Goal: Find contact information: Find contact information

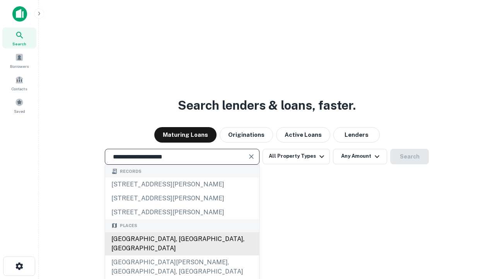
click at [182, 255] on div "[GEOGRAPHIC_DATA], [GEOGRAPHIC_DATA], [GEOGRAPHIC_DATA]" at bounding box center [182, 243] width 154 height 23
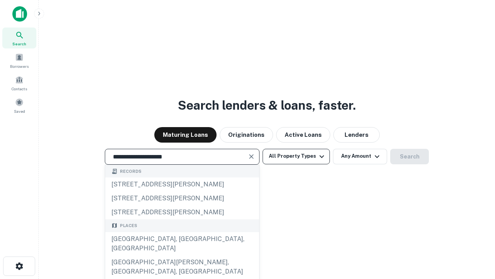
type input "**********"
click at [296, 156] on button "All Property Types" at bounding box center [296, 156] width 67 height 15
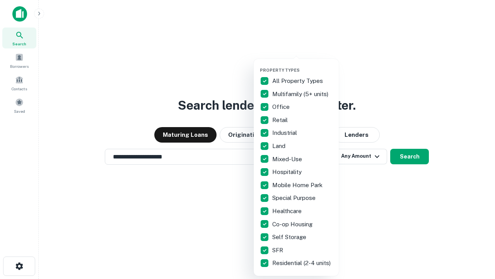
click at [303, 65] on button "button" at bounding box center [302, 65] width 85 height 0
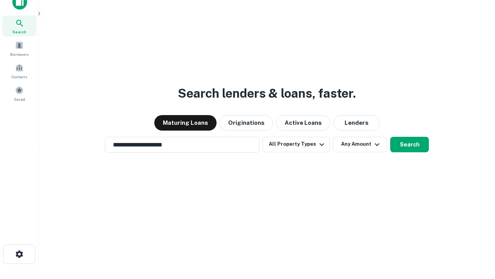
scroll to position [5, 93]
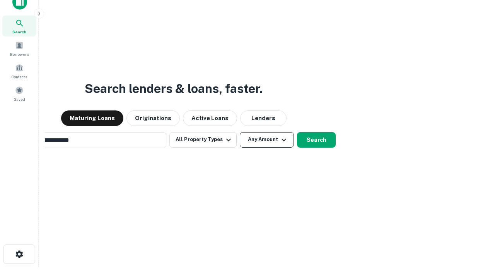
click at [240, 132] on button "Any Amount" at bounding box center [267, 139] width 54 height 15
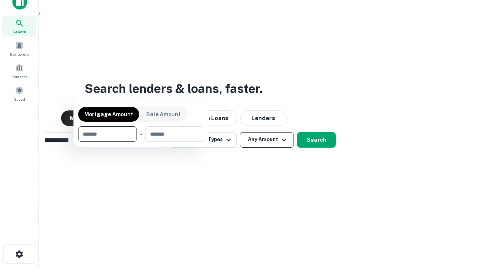
scroll to position [12, 0]
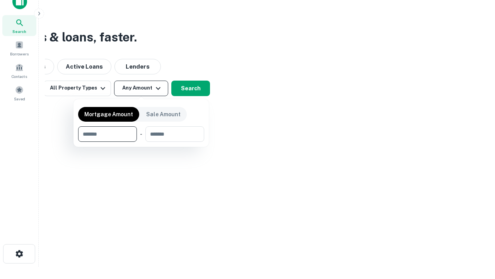
type input "*******"
click at [141, 142] on button "button" at bounding box center [141, 142] width 126 height 0
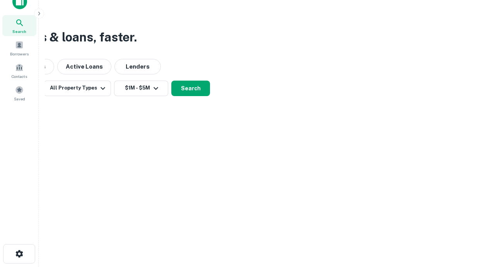
scroll to position [5, 143]
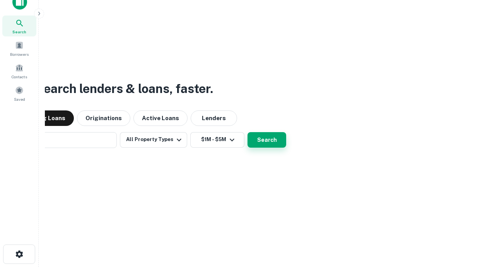
click at [248, 132] on button "Search" at bounding box center [267, 139] width 39 height 15
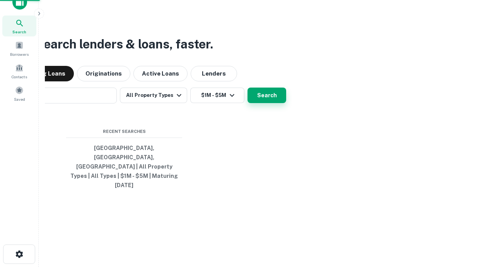
scroll to position [21, 219]
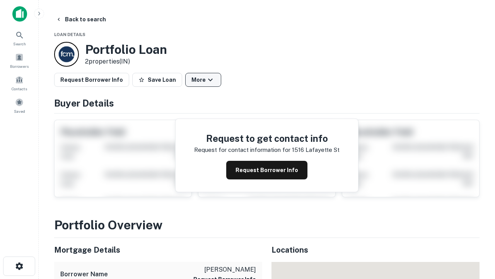
click at [203, 80] on button "More" at bounding box center [203, 80] width 36 height 14
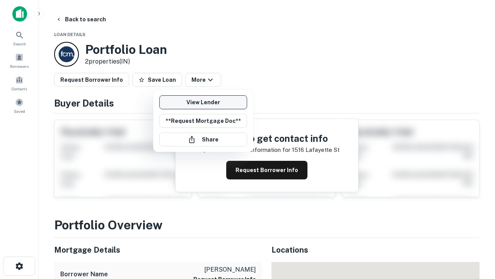
click at [203, 102] on link "View Lender" at bounding box center [203, 102] width 88 height 14
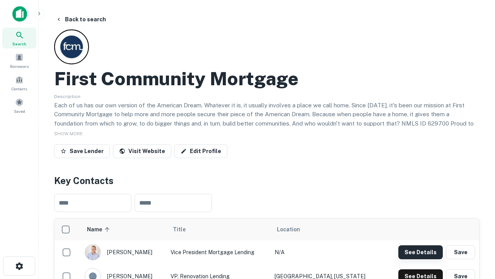
click at [421, 252] on button "See Details" at bounding box center [421, 252] width 45 height 14
click at [19, 266] on icon "button" at bounding box center [19, 265] width 9 height 9
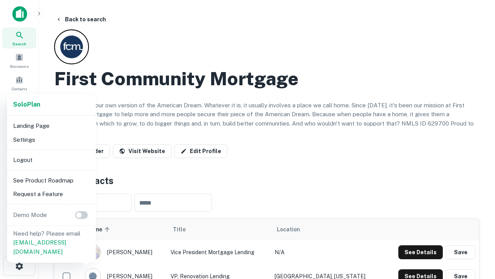
click at [51, 159] on li "Logout" at bounding box center [51, 160] width 83 height 14
